Goal: Navigation & Orientation: Find specific page/section

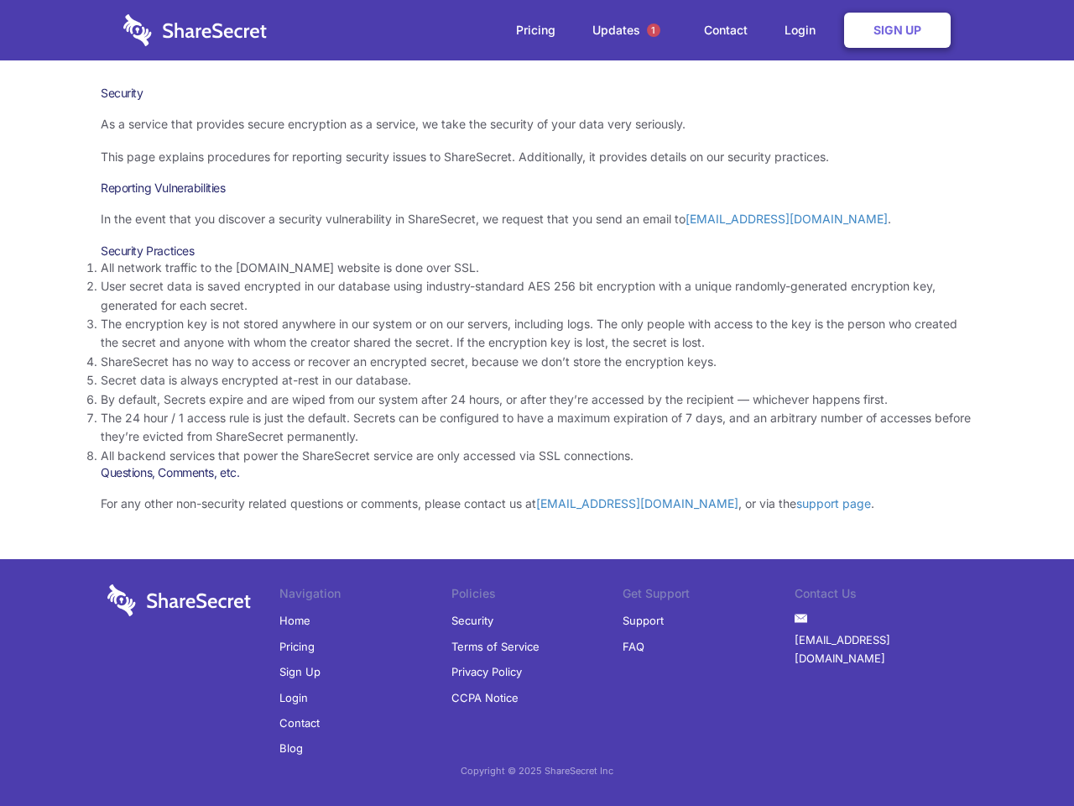
click at [537, 403] on li "By default, Secrets expire and are wiped from our system after 24 hours, or aft…" at bounding box center [537, 399] width 873 height 18
click at [654, 30] on span "1" at bounding box center [653, 29] width 13 height 13
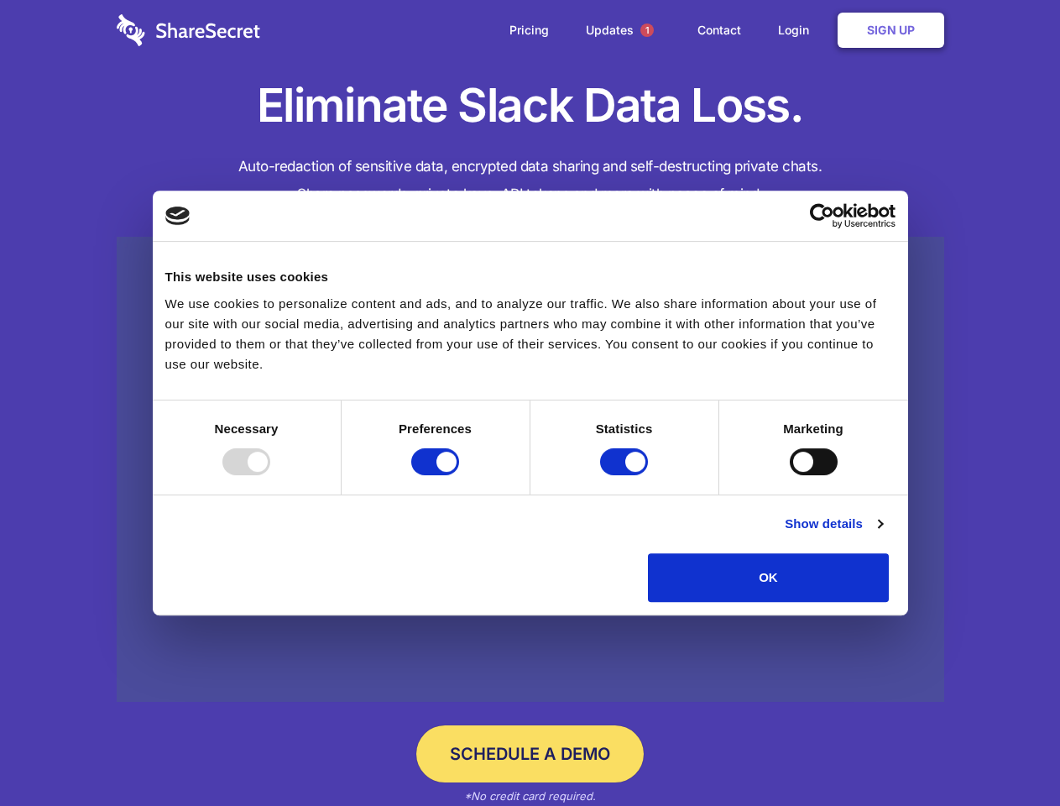
click at [270, 475] on div at bounding box center [246, 461] width 48 height 27
click at [459, 475] on input "Preferences" at bounding box center [435, 461] width 48 height 27
checkbox input "false"
click at [626, 475] on input "Statistics" at bounding box center [624, 461] width 48 height 27
checkbox input "false"
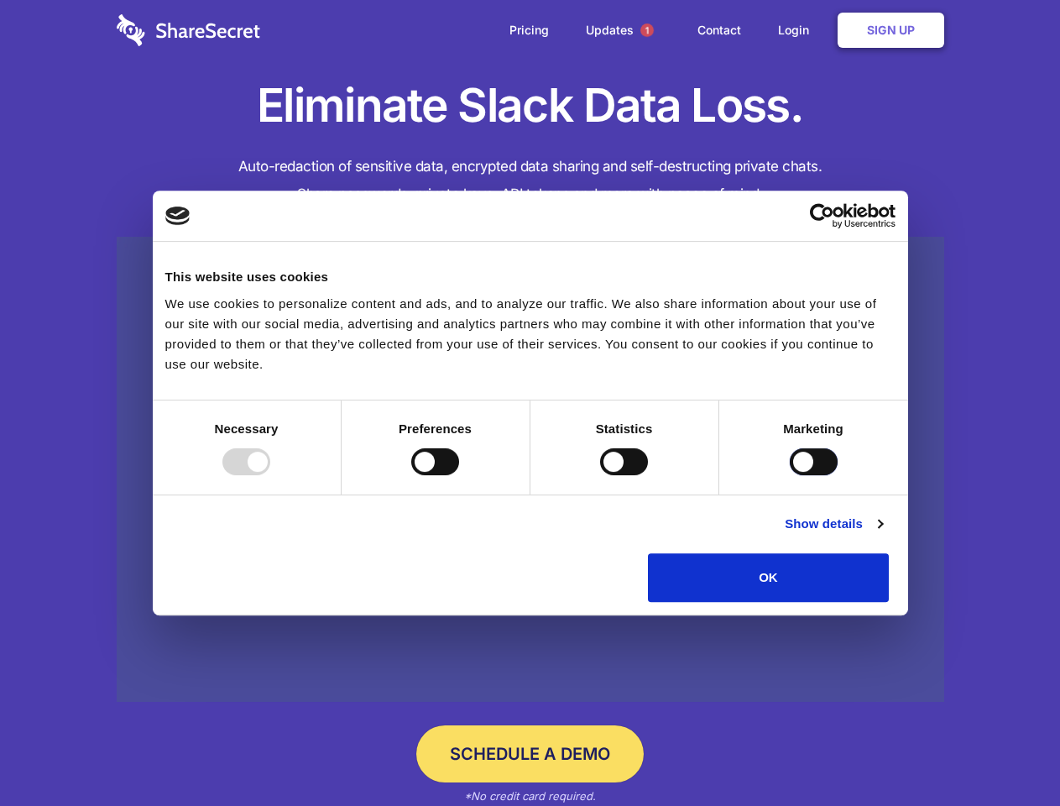
click at [790, 475] on input "Marketing" at bounding box center [814, 461] width 48 height 27
checkbox input "true"
click at [882, 534] on link "Show details" at bounding box center [833, 524] width 97 height 20
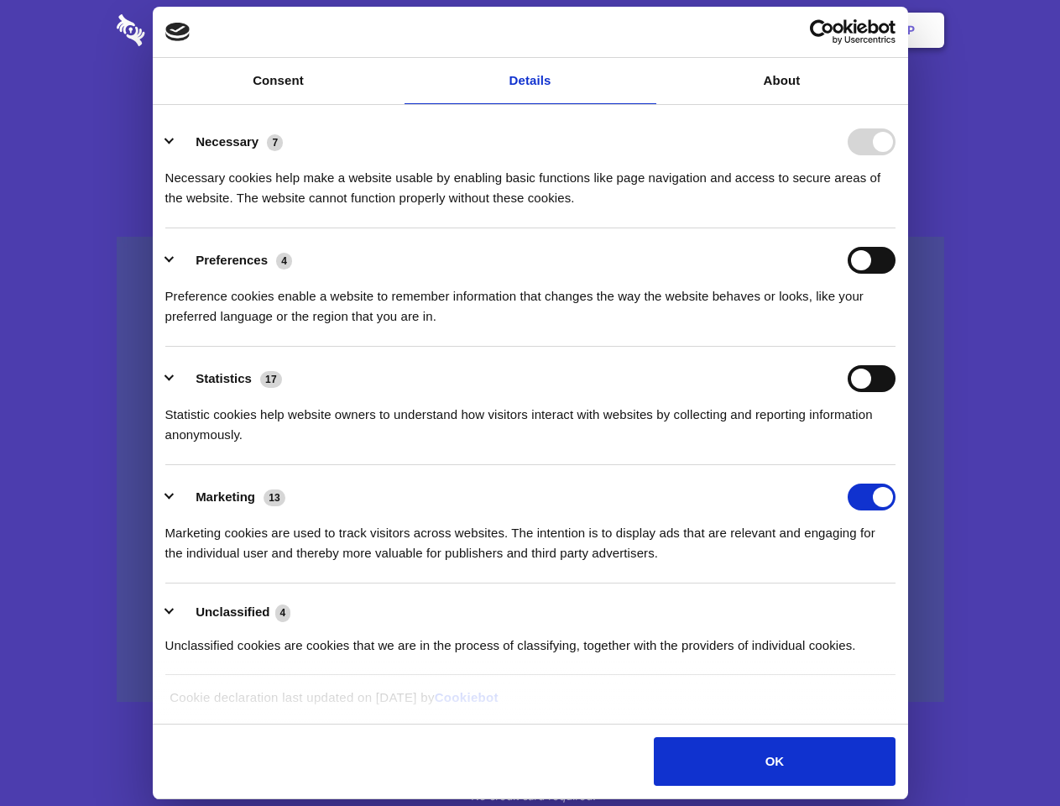
click at [895, 326] on div "Preferences 4 Preference cookies enable a website to remember information that …" at bounding box center [530, 287] width 730 height 80
click at [646, 30] on span "1" at bounding box center [646, 29] width 13 height 13
